Goal: Book appointment/travel/reservation

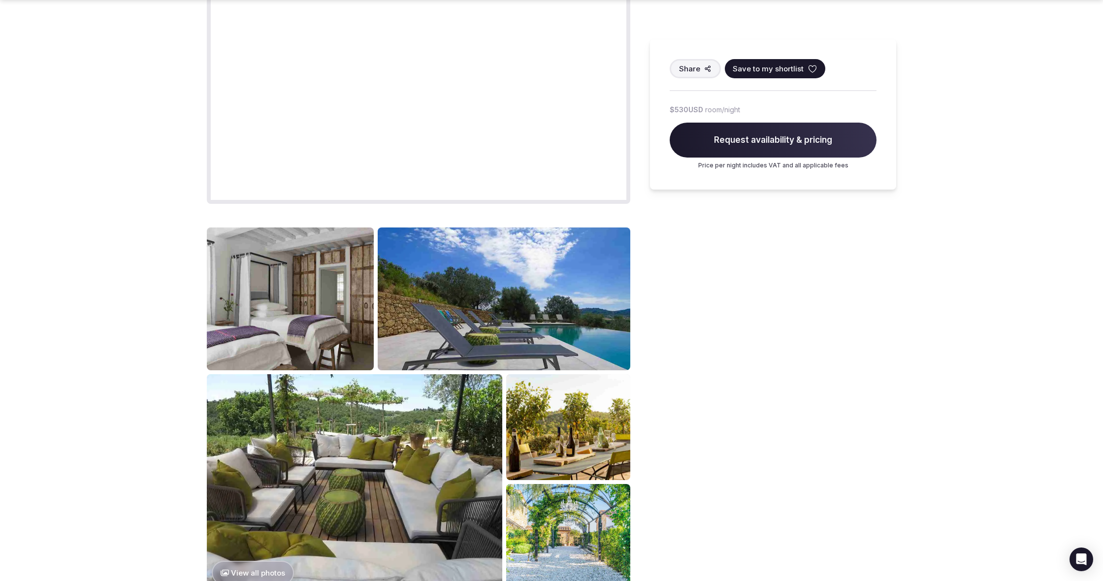
scroll to position [709, 0]
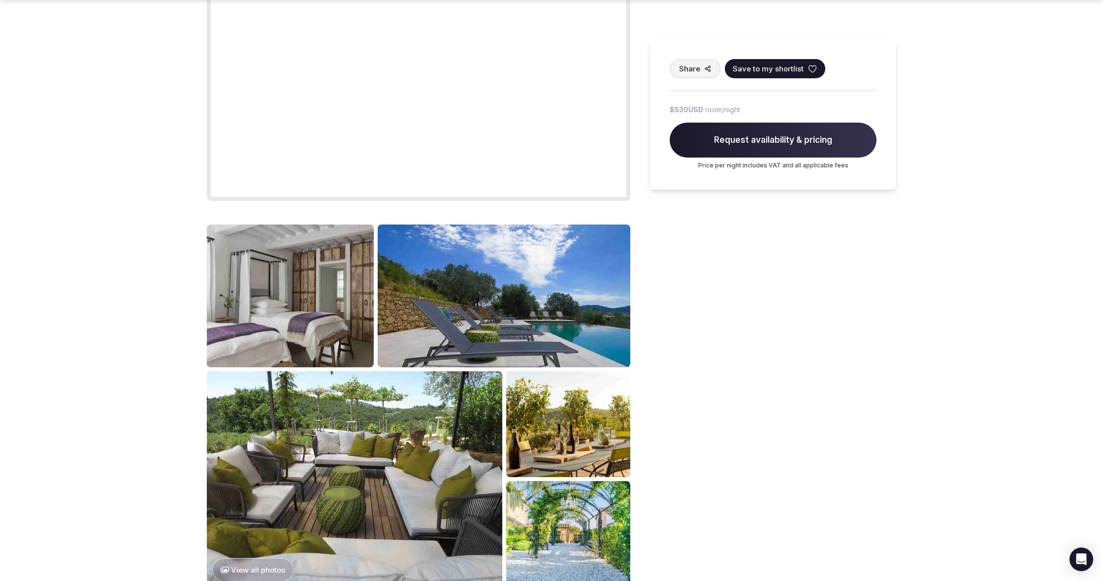
click at [326, 273] on img at bounding box center [290, 296] width 167 height 143
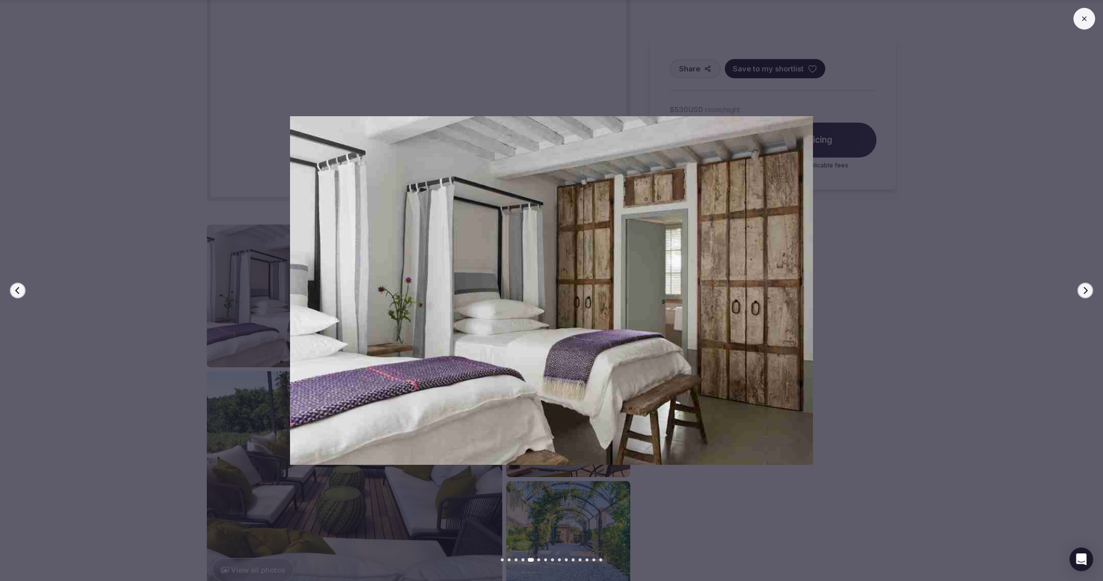
click at [1087, 295] on button "Next slide" at bounding box center [1086, 291] width 16 height 16
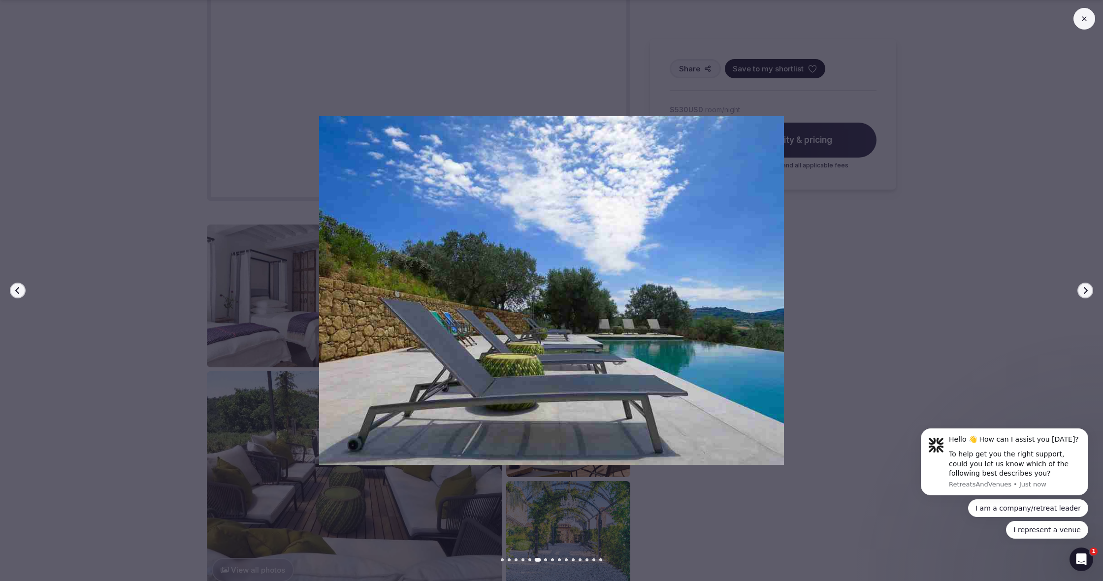
scroll to position [0, 0]
click at [1085, 294] on icon "button" at bounding box center [1086, 290] width 4 height 7
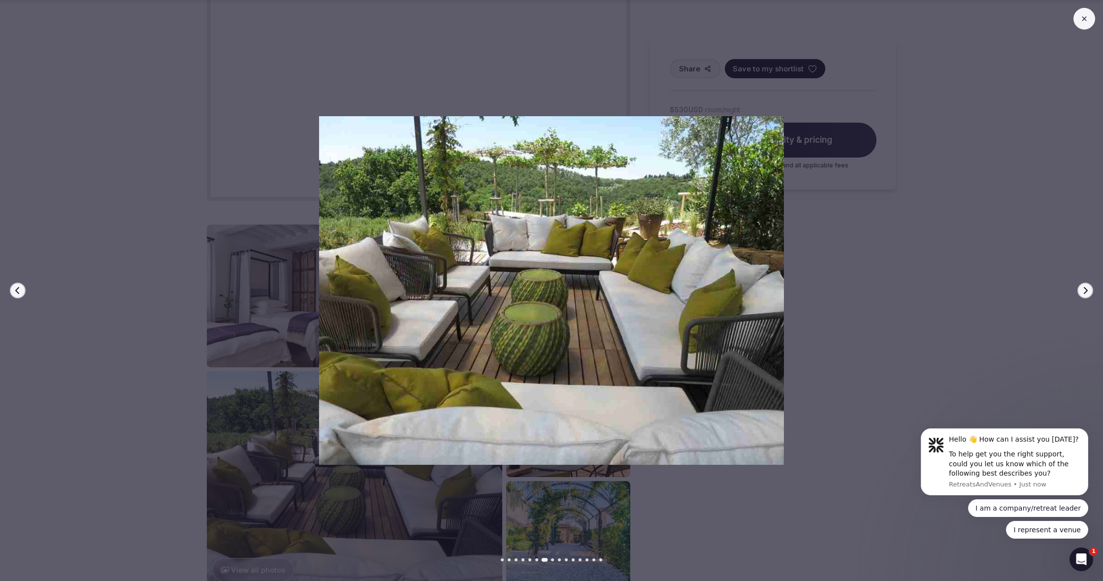
click at [1085, 294] on icon "button" at bounding box center [1086, 290] width 4 height 7
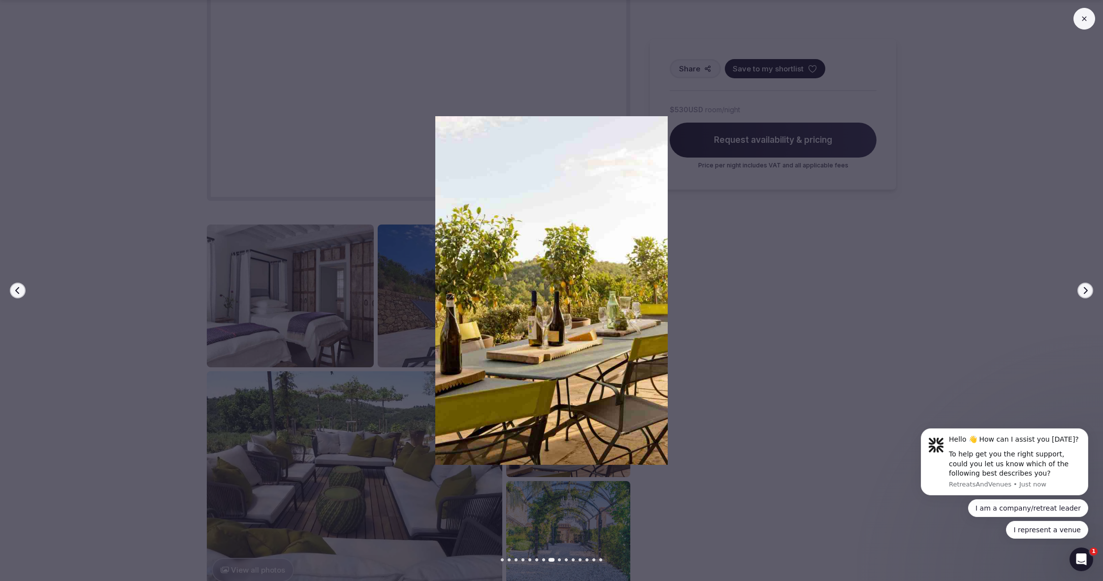
click at [1085, 294] on icon "button" at bounding box center [1086, 290] width 4 height 7
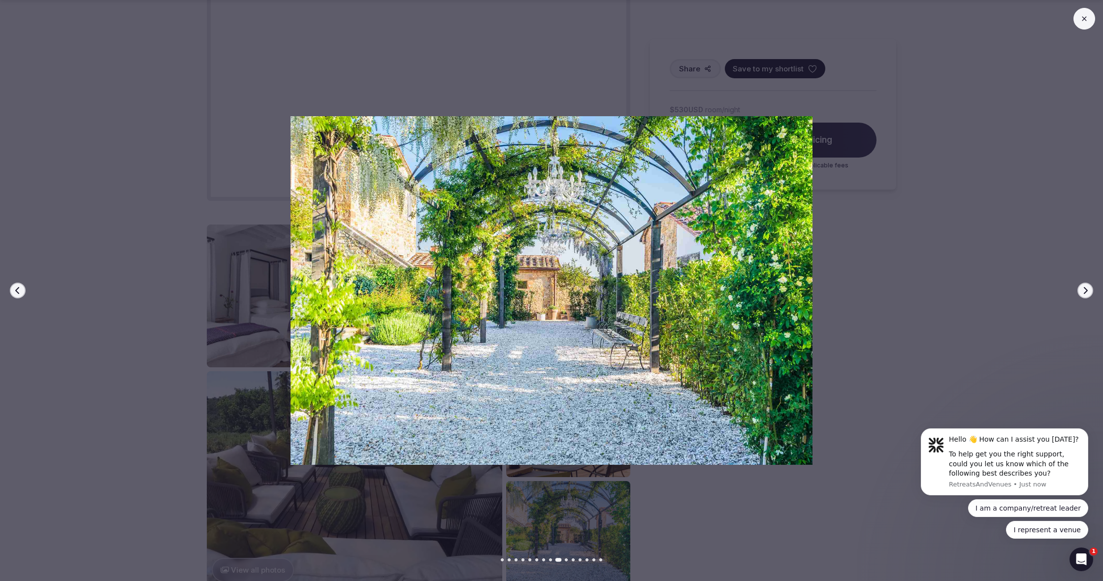
click at [1085, 294] on icon "button" at bounding box center [1086, 290] width 4 height 7
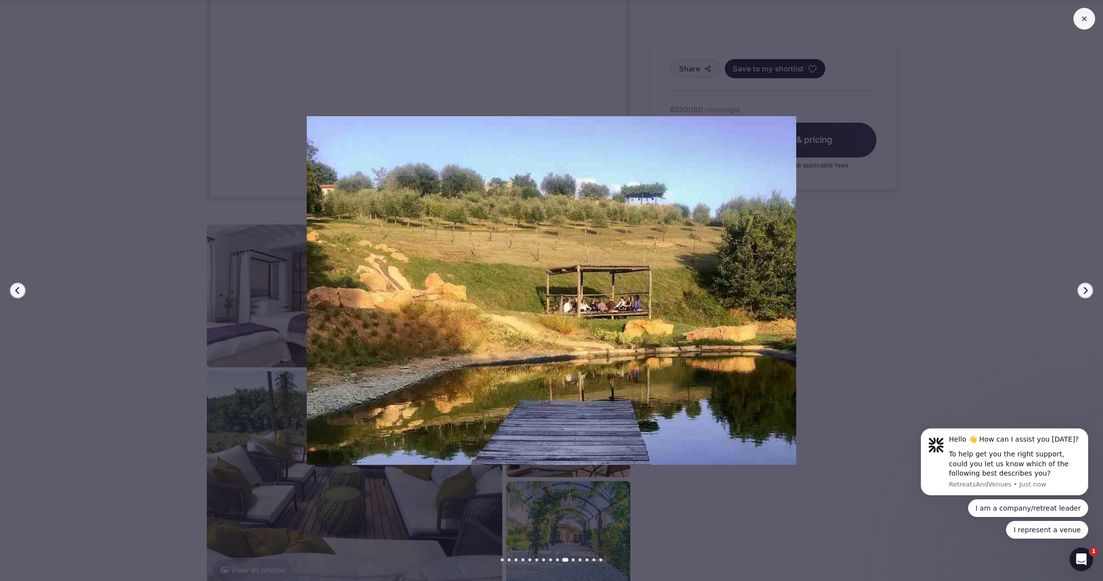
click at [1085, 294] on icon "button" at bounding box center [1086, 290] width 4 height 7
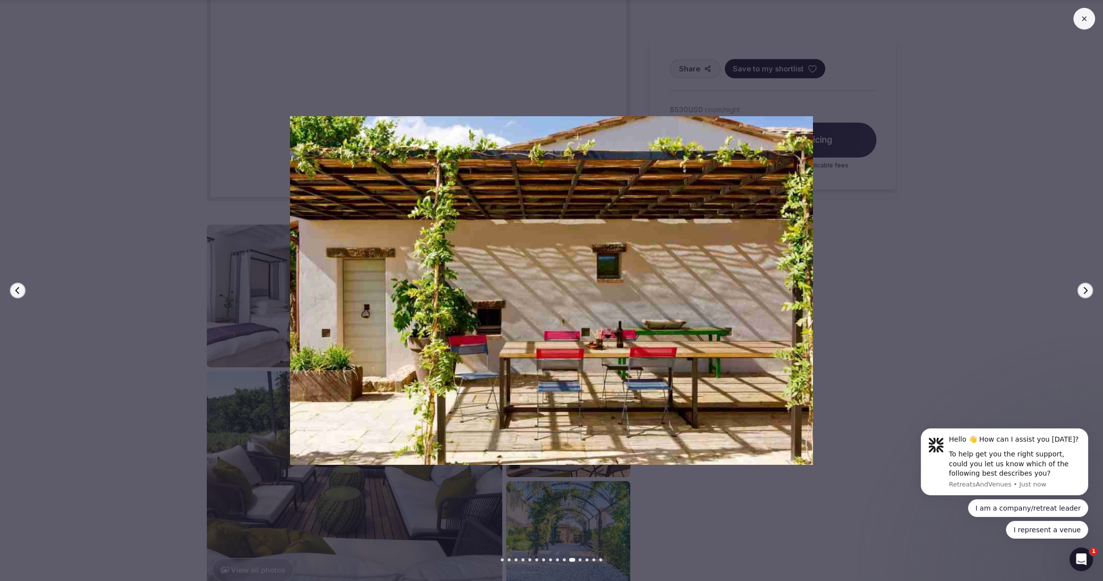
click at [1085, 294] on icon "button" at bounding box center [1086, 290] width 4 height 7
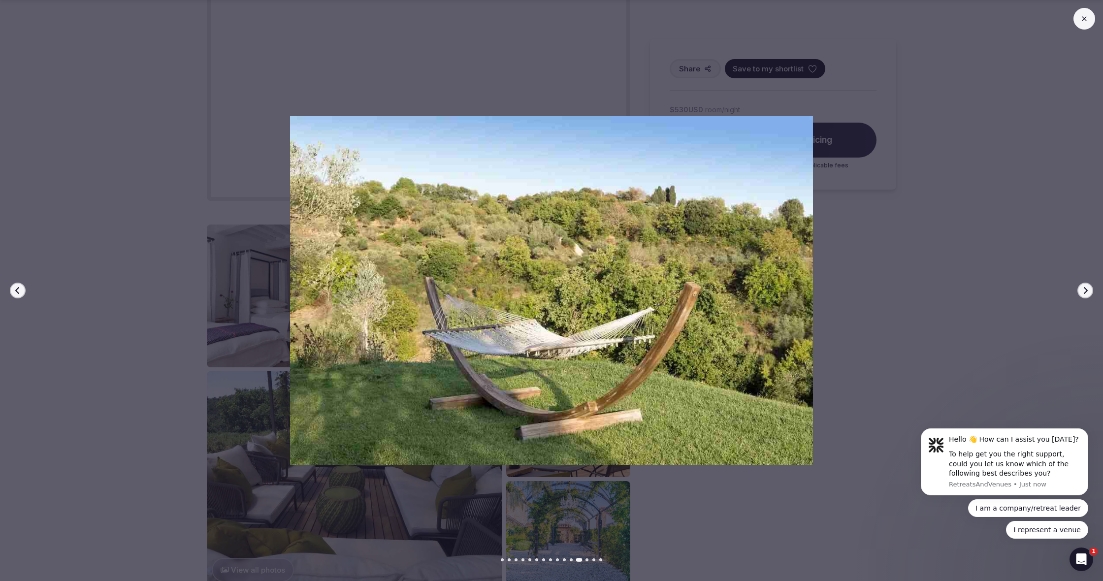
click at [1085, 294] on icon "button" at bounding box center [1086, 290] width 4 height 7
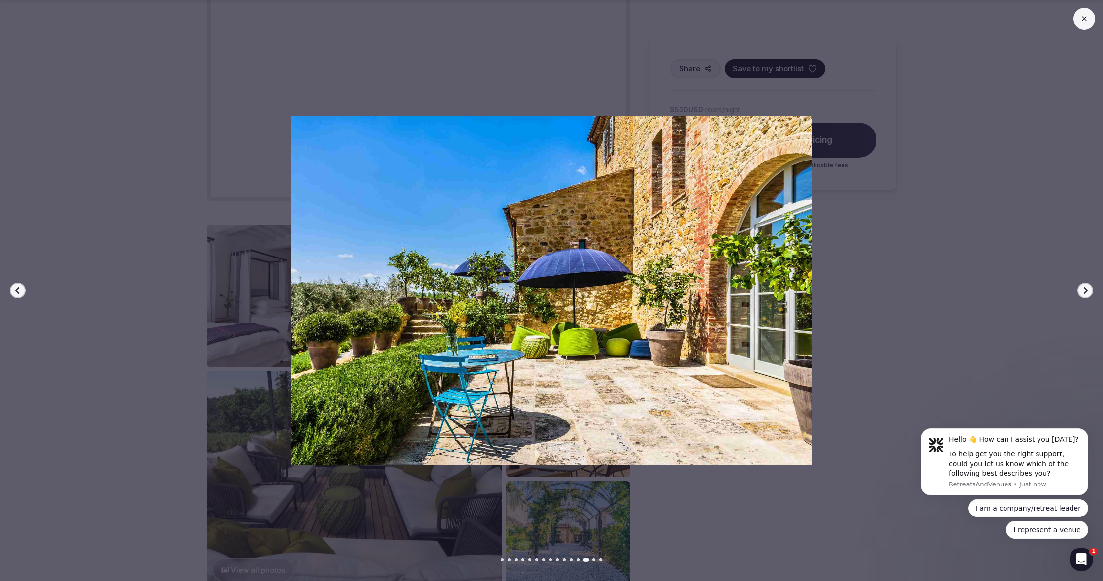
click at [1085, 294] on icon "button" at bounding box center [1086, 290] width 4 height 7
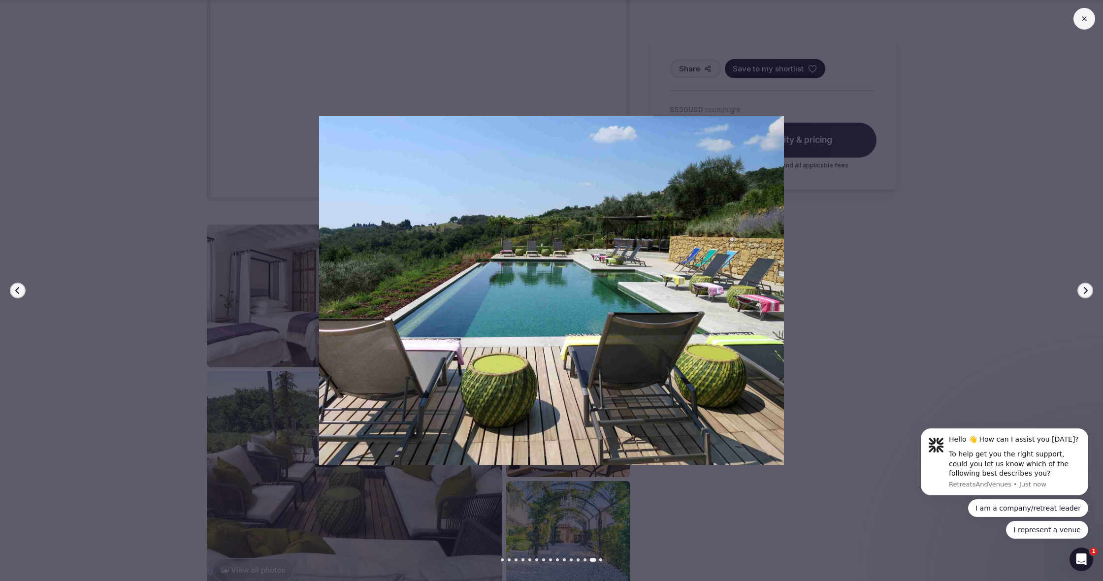
click at [1085, 294] on icon "button" at bounding box center [1086, 290] width 4 height 7
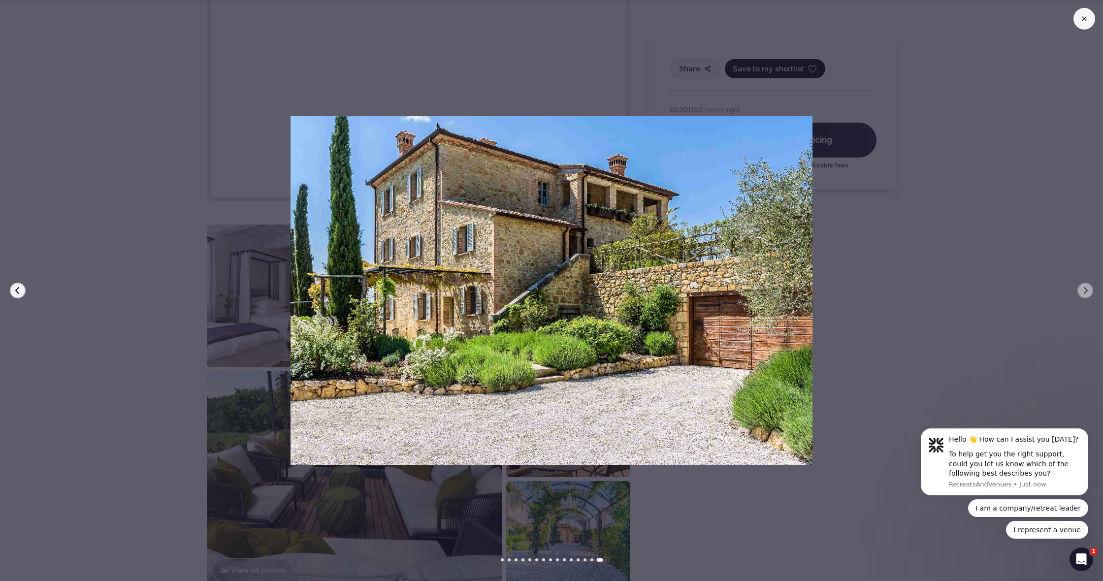
click at [19, 292] on icon "button" at bounding box center [18, 291] width 8 height 8
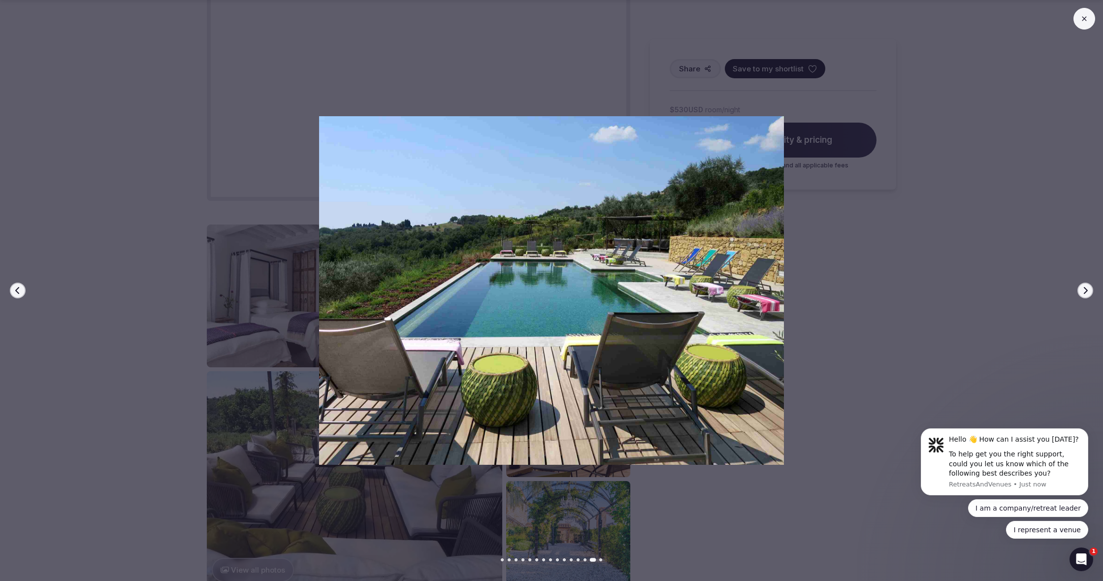
click at [1087, 291] on icon "button" at bounding box center [1086, 291] width 8 height 8
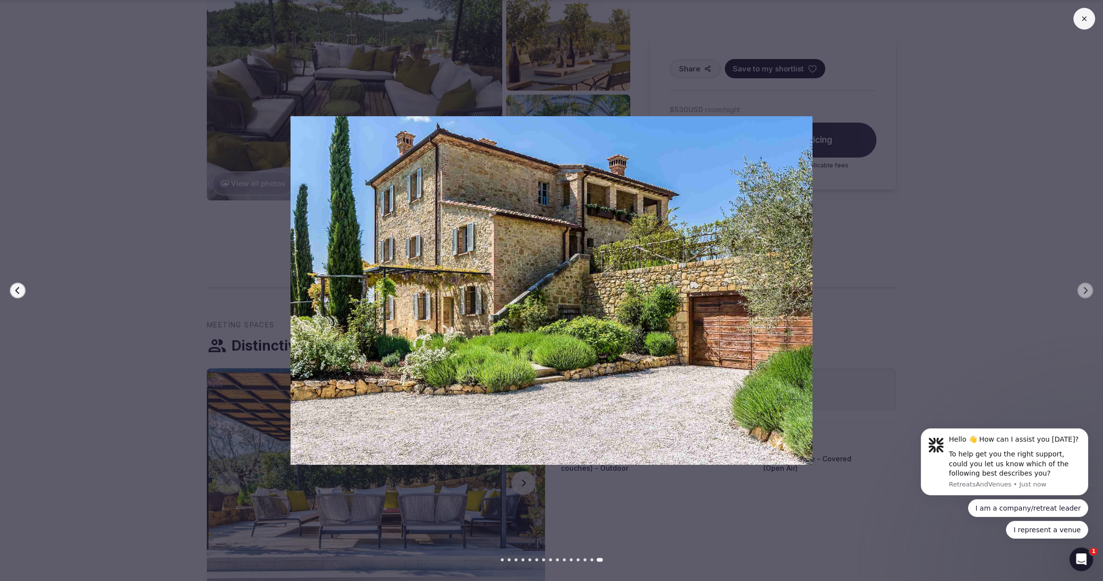
scroll to position [1136, 0]
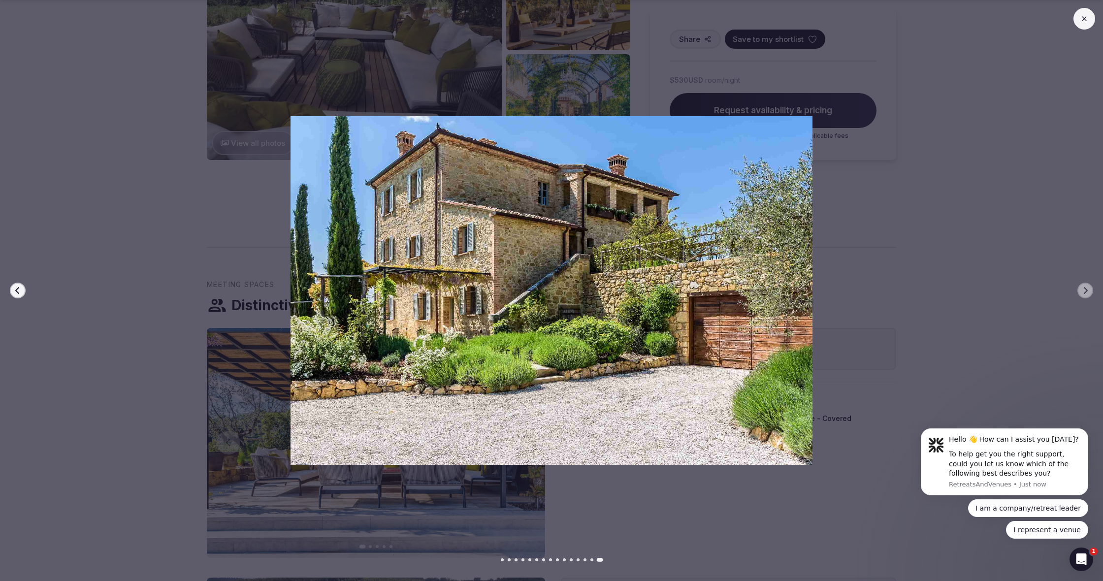
click at [1090, 20] on button at bounding box center [1085, 19] width 22 height 22
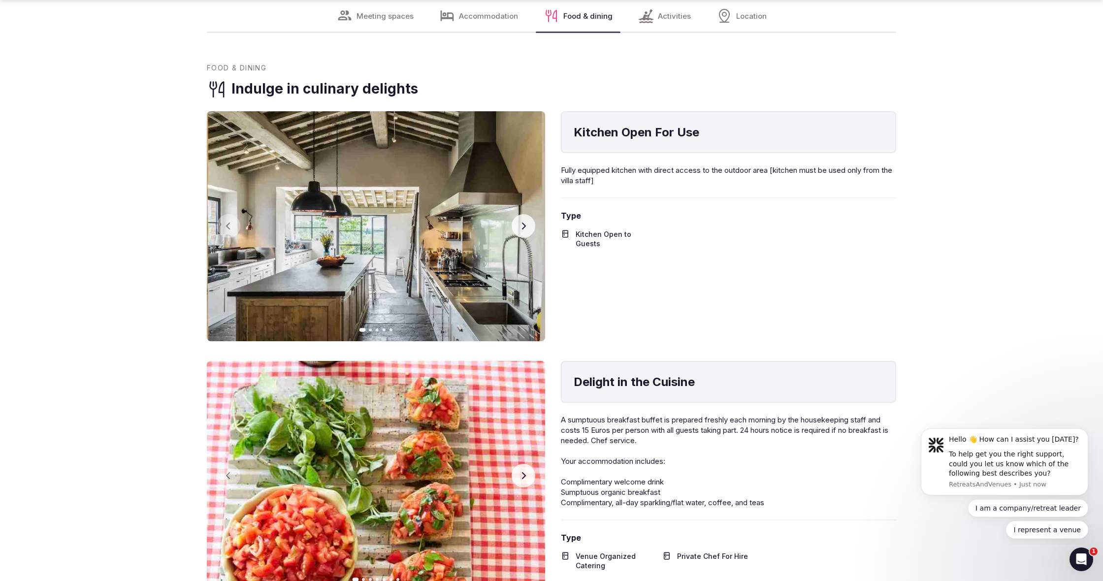
scroll to position [3198, 0]
